Goal: Task Accomplishment & Management: Use online tool/utility

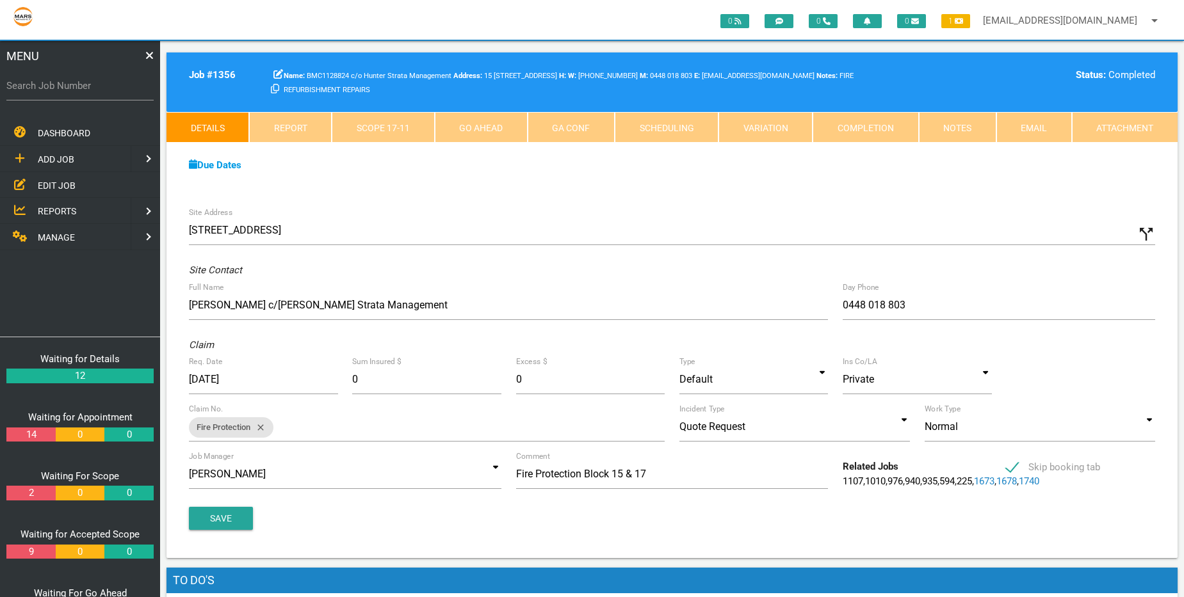
click at [396, 131] on link "Scope 17 - 11" at bounding box center [383, 127] width 102 height 31
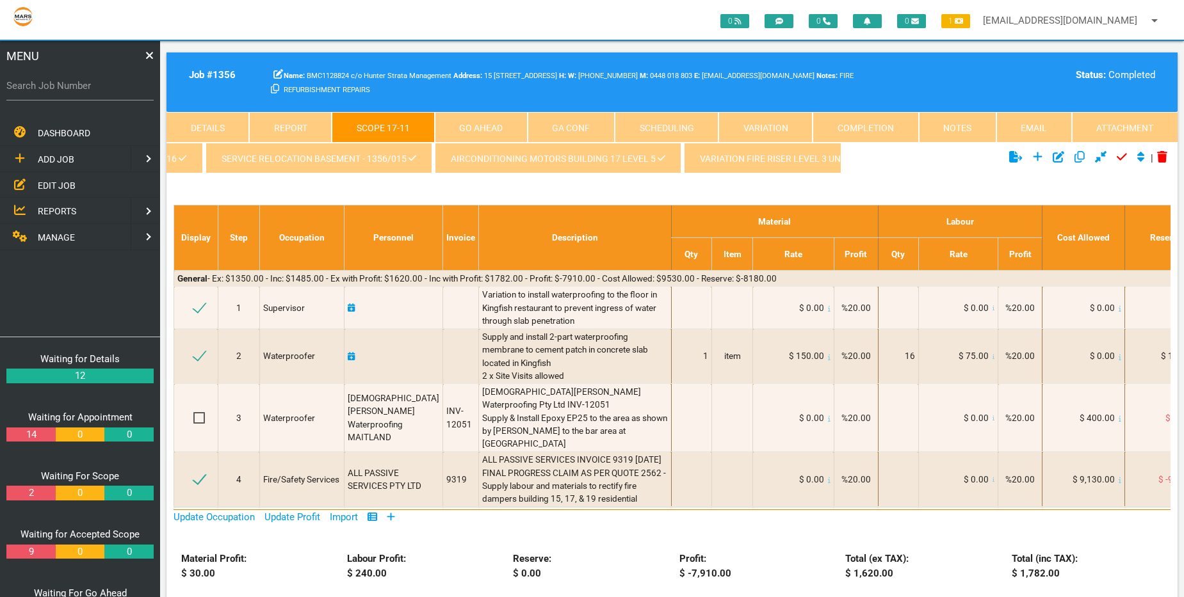
scroll to position [0, 454]
click at [1009, 177] on div "kingfish waterproofing variation - 1356/016 variation mechanical Engineer 1356/…" at bounding box center [671, 160] width 1011 height 35
click at [1160, 159] on icon at bounding box center [1162, 157] width 10 height 12
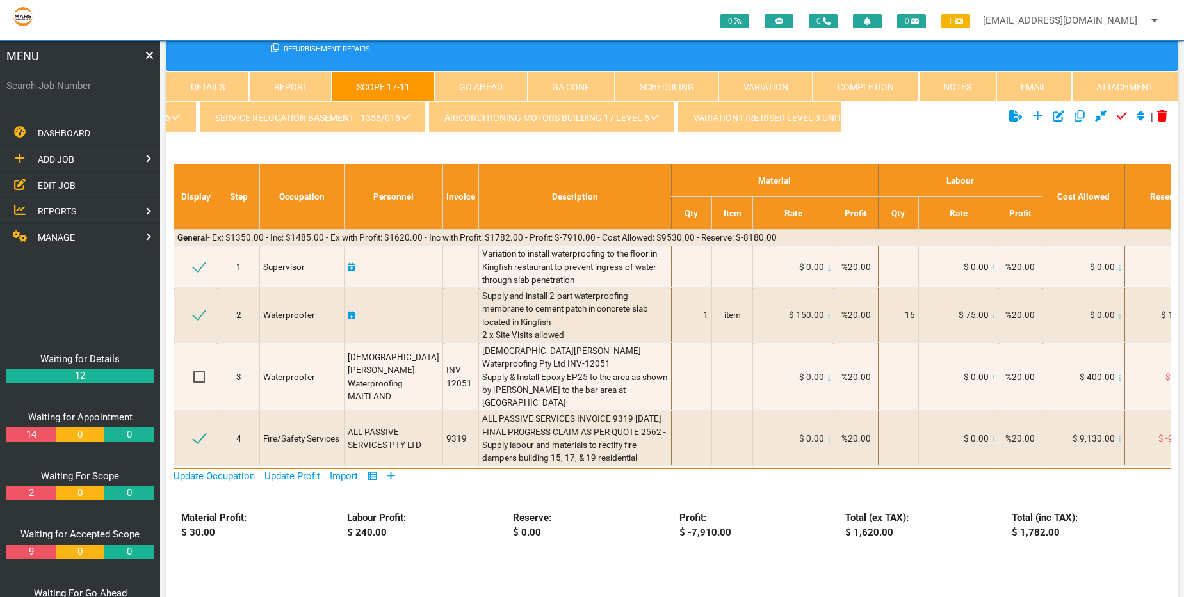
click at [964, 92] on link "Notes" at bounding box center [957, 86] width 77 height 31
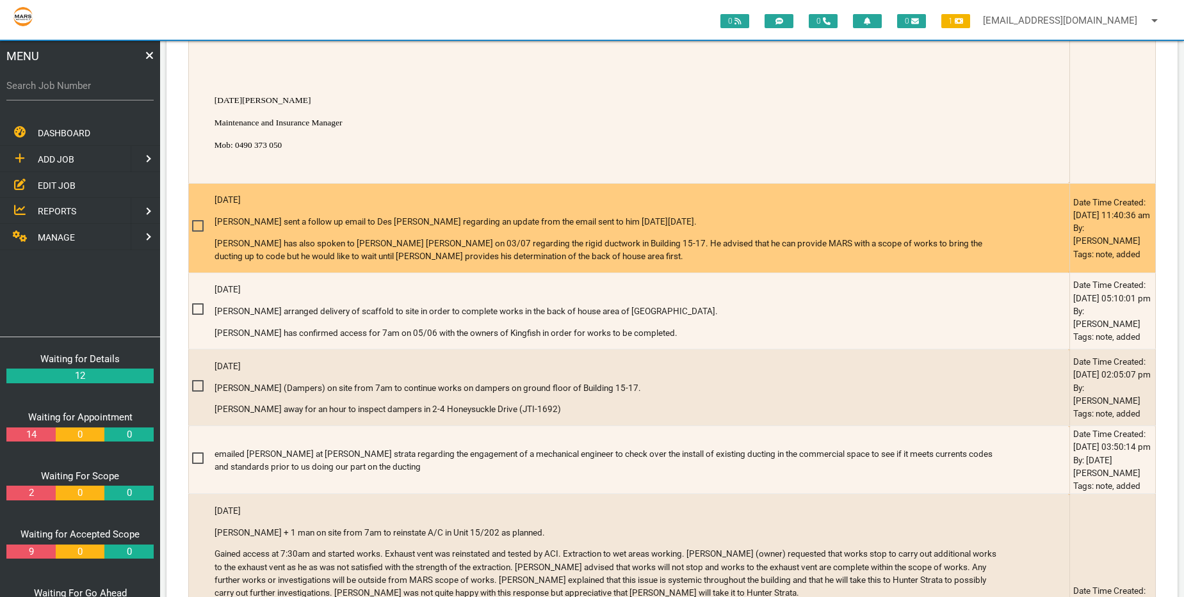
scroll to position [1065, 0]
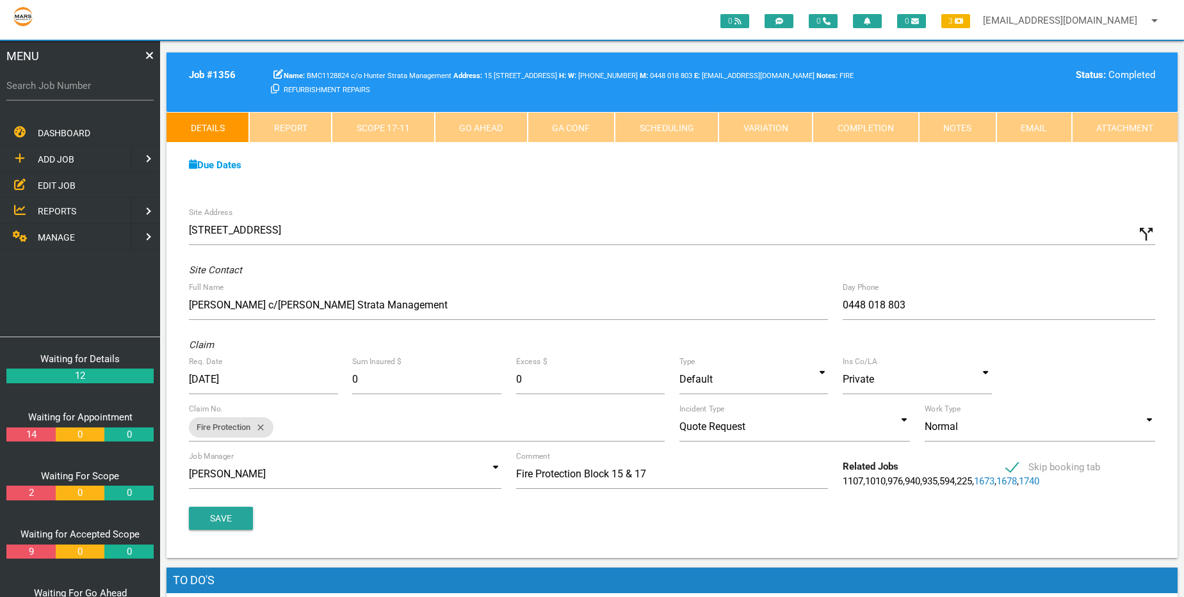
click at [393, 133] on link "Scope 17 - 11" at bounding box center [383, 127] width 102 height 31
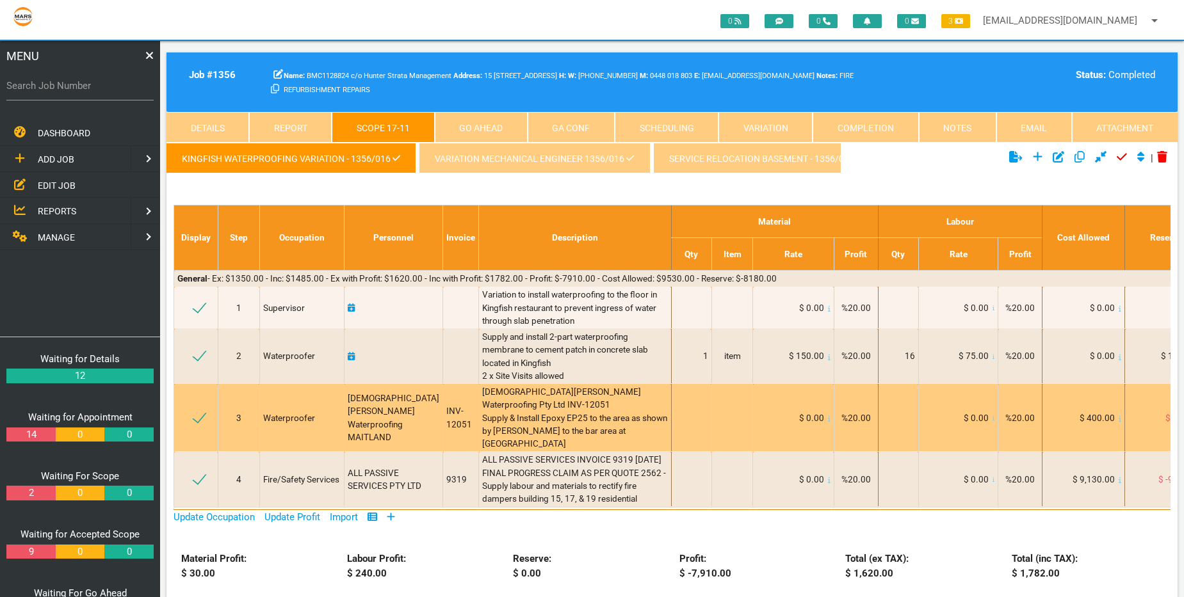
drag, startPoint x: 194, startPoint y: 182, endPoint x: 213, endPoint y: 181, distance: 18.6
click at [213, 410] on span at bounding box center [204, 418] width 22 height 16
click at [199, 408] on input "checkbox" at bounding box center [195, 412] width 8 height 8
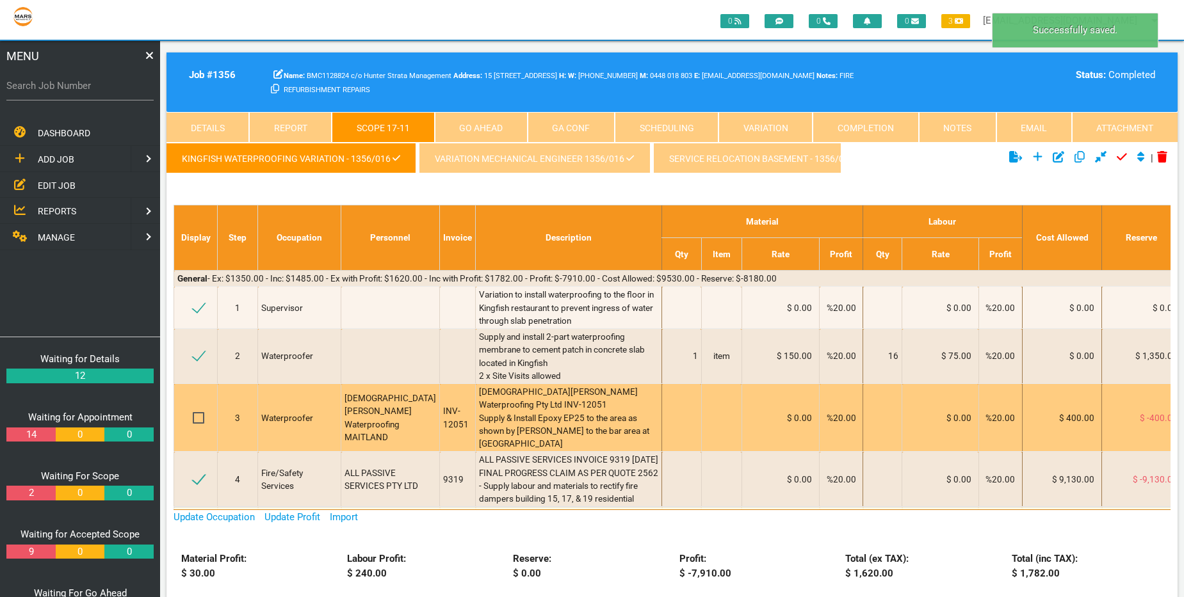
drag, startPoint x: 198, startPoint y: 179, endPoint x: 221, endPoint y: 177, distance: 23.1
click at [221, 384] on tr "3 Waterproofer Christian Taylor Waterproofing MAITLAND INV-12051 Christian Tayl…" at bounding box center [750, 418] width 1152 height 68
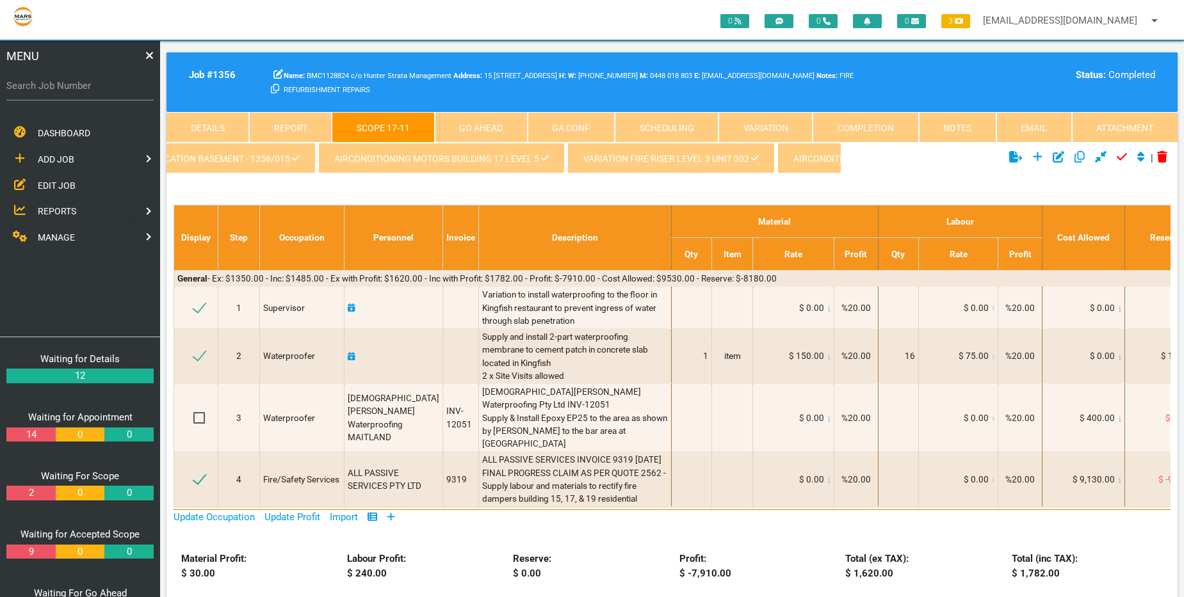
scroll to position [0, 585]
click at [390, 165] on link "AIRCONDITIONING MOTORS BUILDING 17 LEVEL 5" at bounding box center [420, 158] width 246 height 31
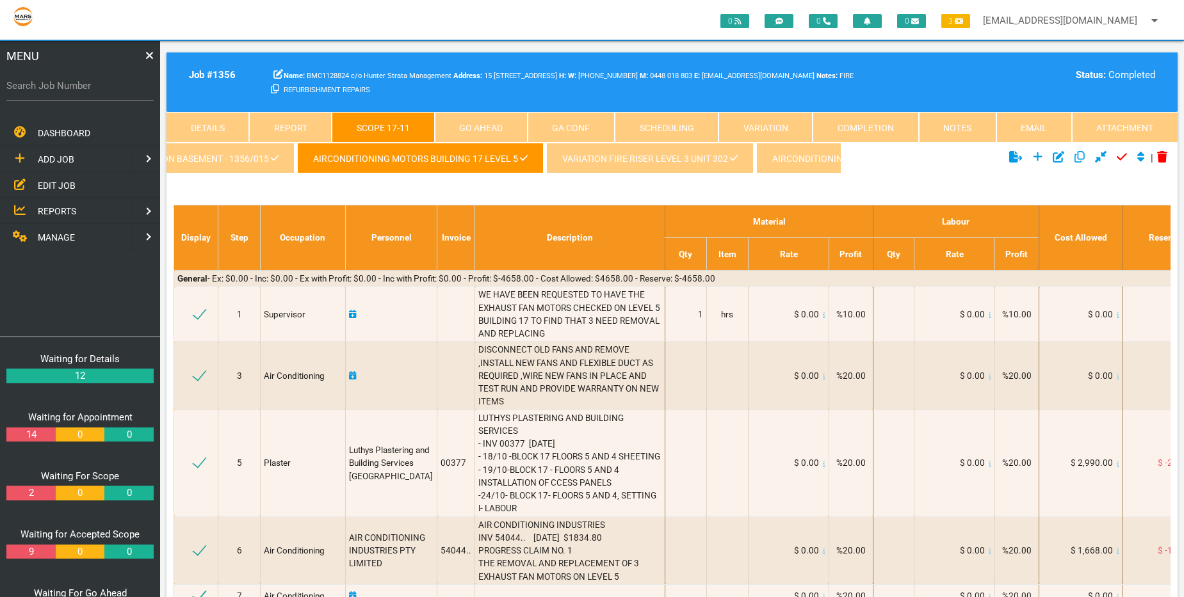
scroll to position [364, 0]
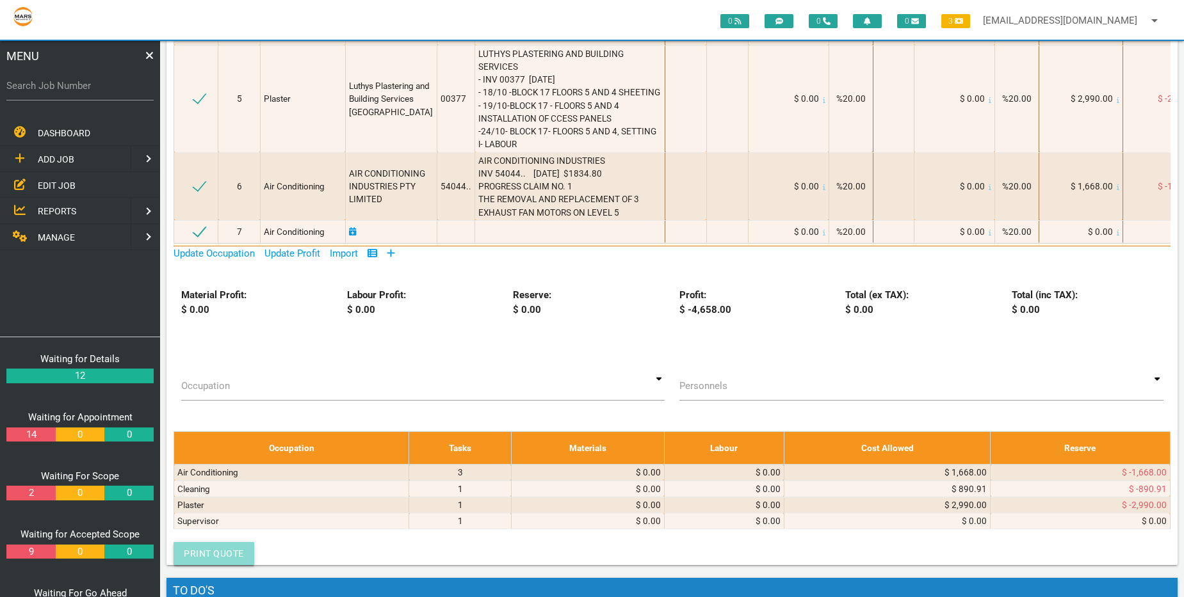
click at [211, 563] on link "Print Quote" at bounding box center [213, 553] width 81 height 23
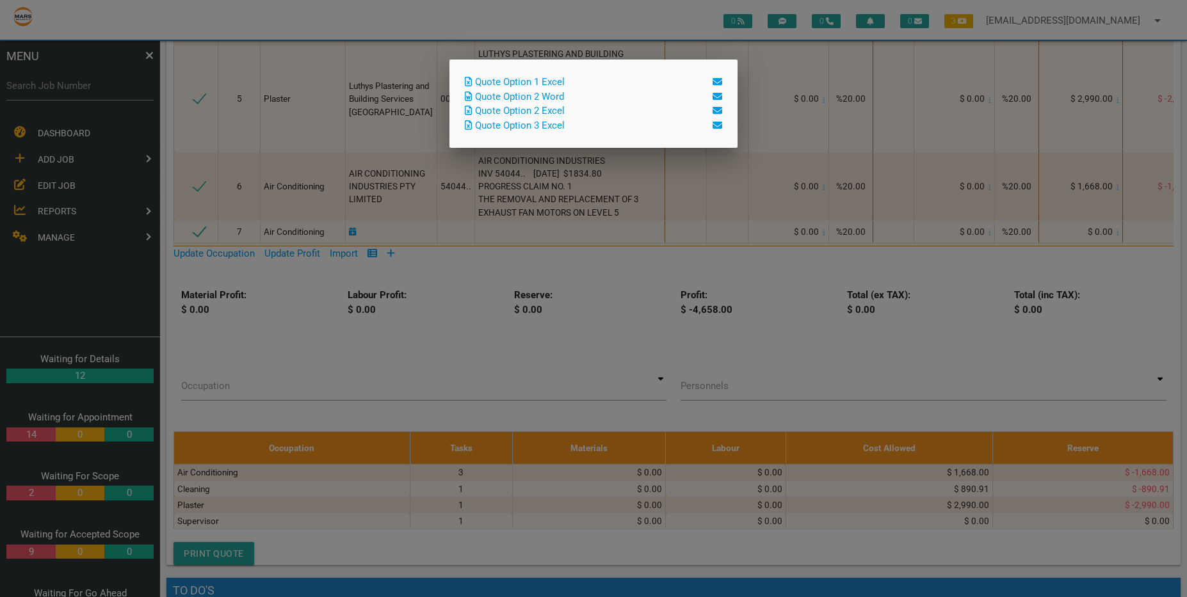
click at [553, 96] on link "Quote Option 2 Word" at bounding box center [514, 97] width 99 height 12
click at [533, 95] on link "Quote Option 2 Word" at bounding box center [514, 97] width 99 height 12
click at [707, 69] on div "Quote Option 1 Excel Quote Option 2 Word Quote Option 2 Excel Quote Option 3 Ex…" at bounding box center [593, 104] width 288 height 88
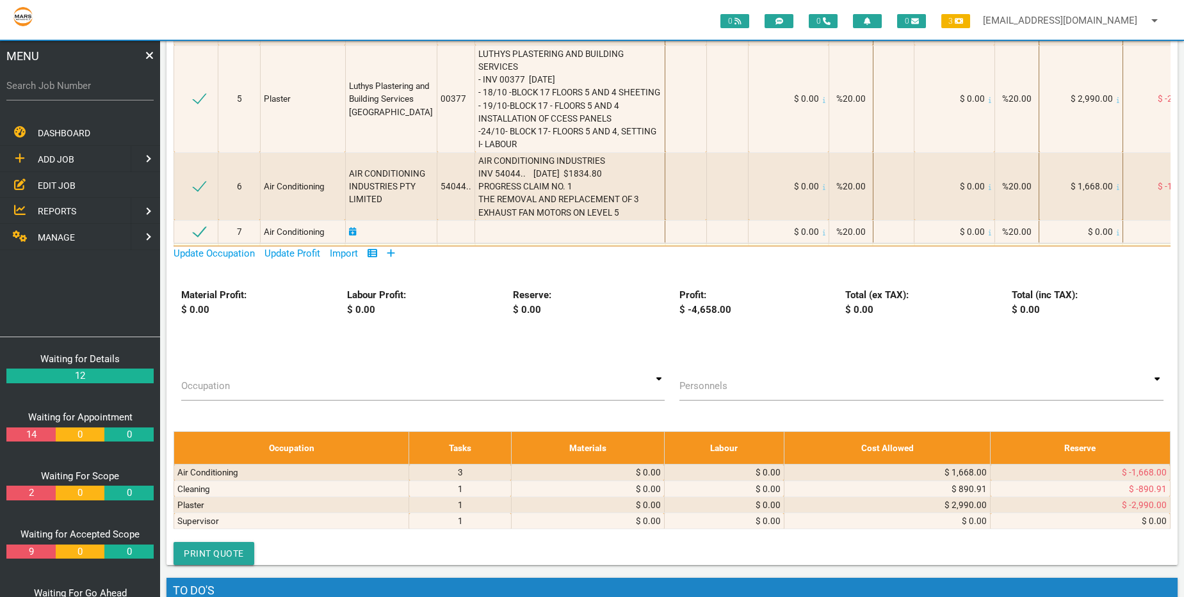
click at [45, 236] on span "MANAGE" at bounding box center [56, 237] width 37 height 10
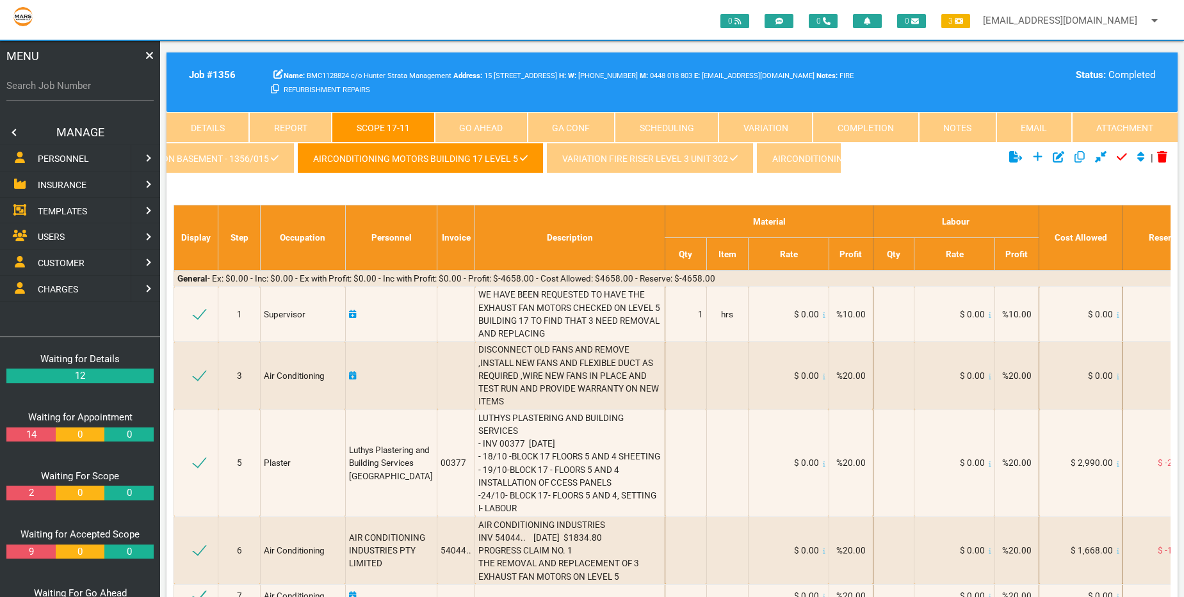
click at [50, 212] on span "TEMPLATES" at bounding box center [62, 210] width 49 height 10
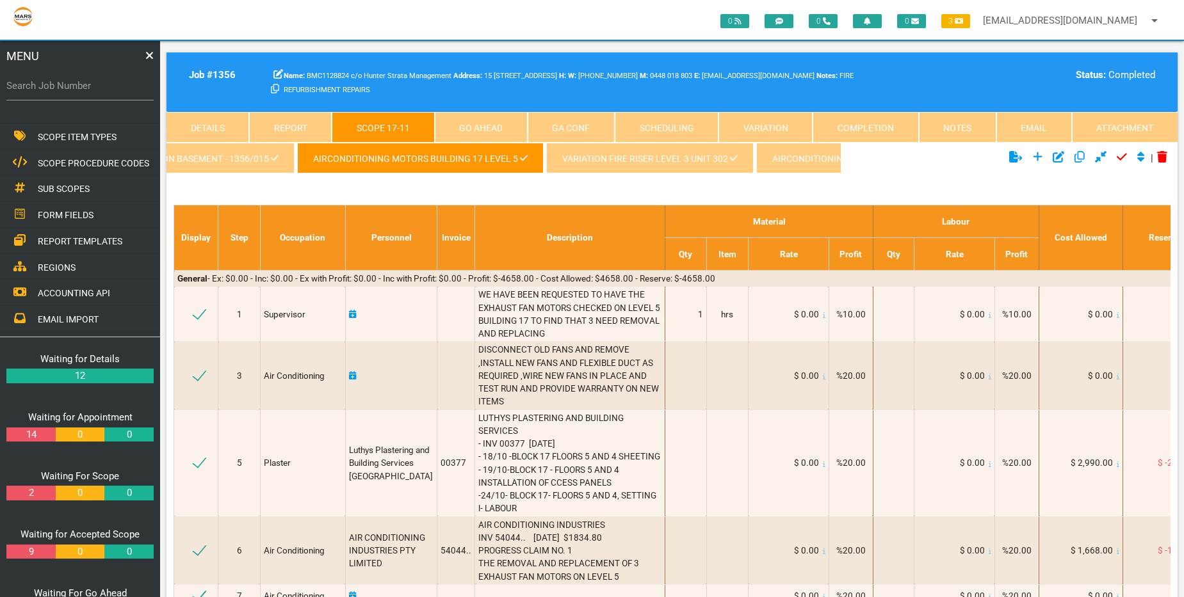
scroll to position [200, 0]
click at [61, 250] on span "ACCOUNTING API" at bounding box center [74, 246] width 72 height 10
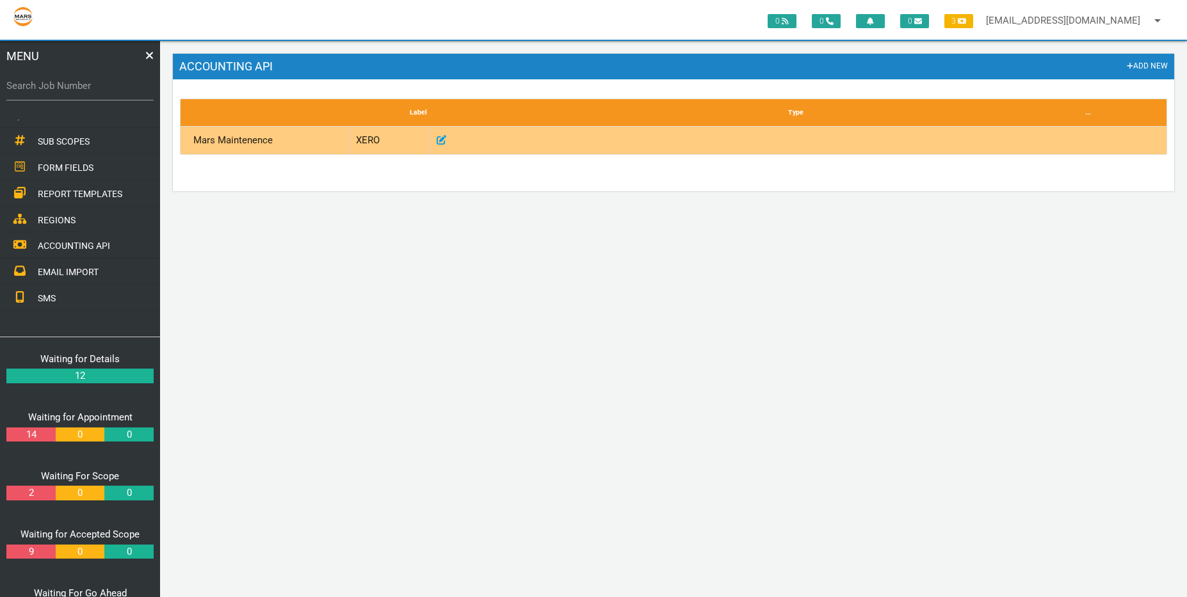
click at [370, 143] on div "XERO" at bounding box center [390, 141] width 81 height 28
click at [438, 142] on icon at bounding box center [442, 140] width 10 height 10
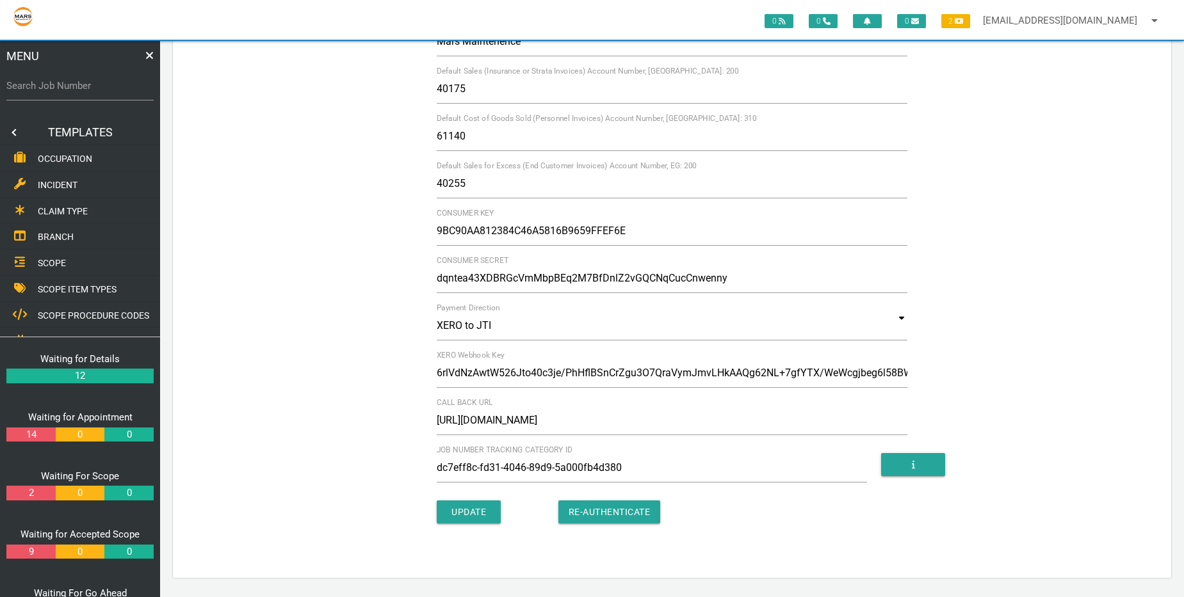
click at [14, 134] on link at bounding box center [13, 133] width 26 height 26
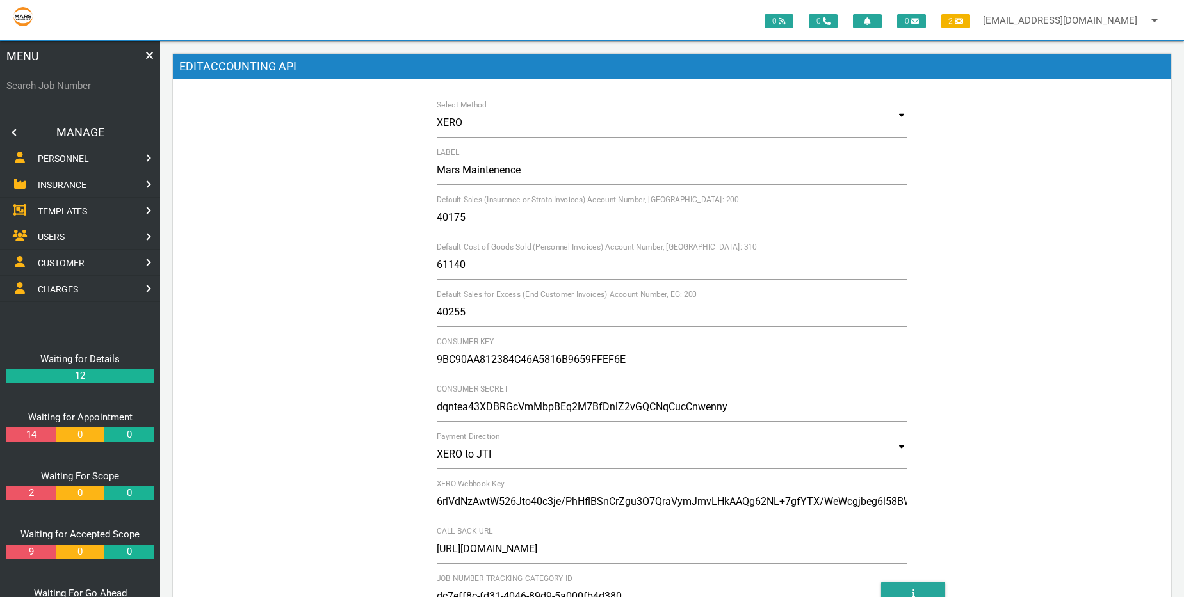
click at [15, 136] on link at bounding box center [13, 133] width 26 height 26
click at [42, 160] on span "ADD JOB" at bounding box center [56, 159] width 36 height 10
click at [17, 138] on link at bounding box center [13, 133] width 26 height 26
click at [62, 187] on span "EDIT JOB" at bounding box center [57, 185] width 38 height 10
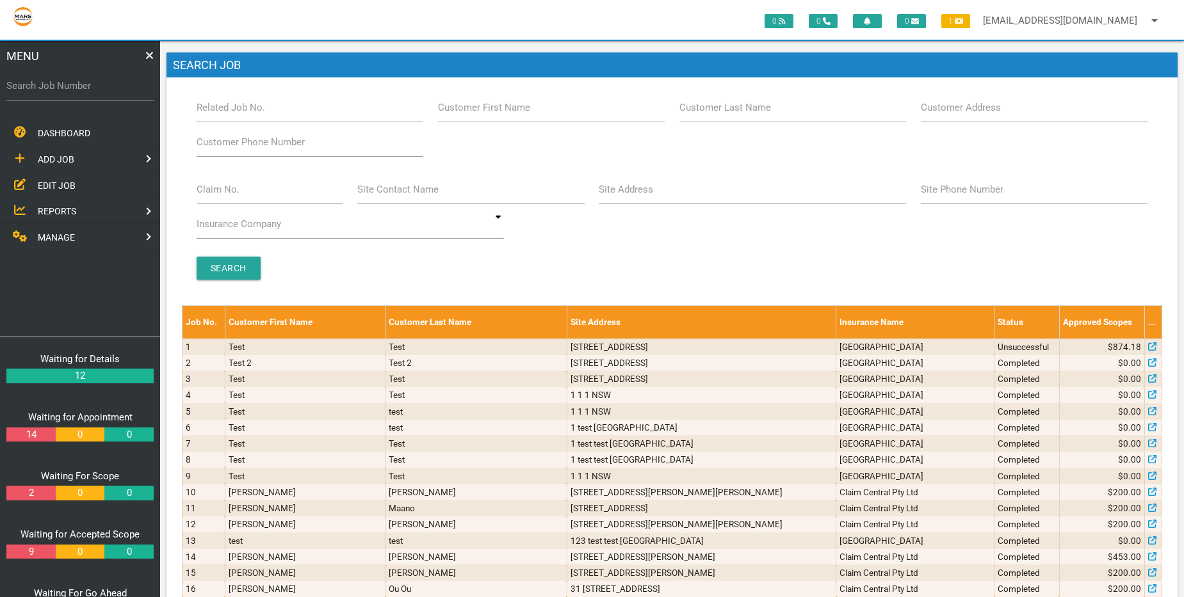
drag, startPoint x: 385, startPoint y: 265, endPoint x: 381, endPoint y: 270, distance: 6.8
click at [383, 268] on div "Search" at bounding box center [672, 268] width 966 height 23
